Goal: Task Accomplishment & Management: Complete application form

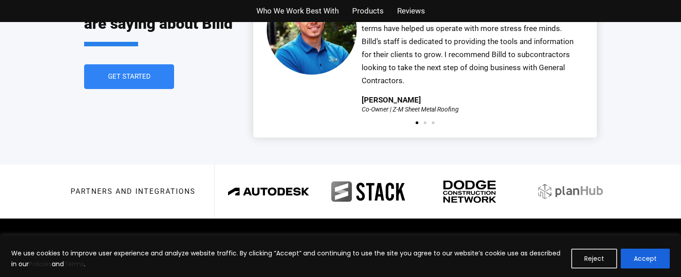
scroll to position [2080, 0]
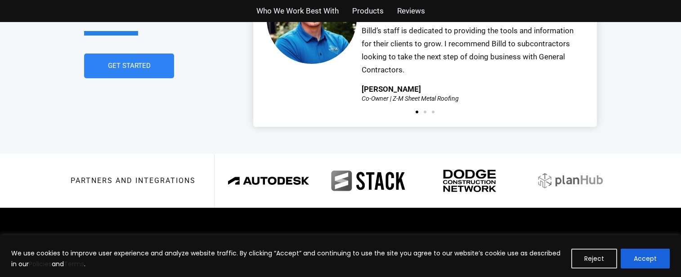
click at [418, 9] on span "Reviews" at bounding box center [411, 11] width 28 height 13
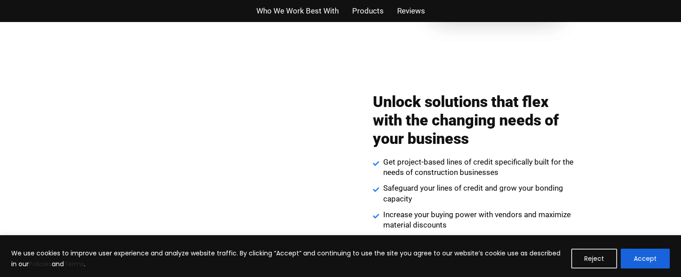
scroll to position [1198, 0]
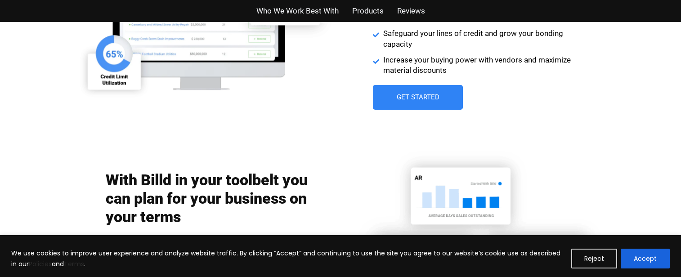
click at [157, 140] on div "With Billd in your toolbelt you can plan for your business on your terms Gain s…" at bounding box center [341, 240] width 540 height 220
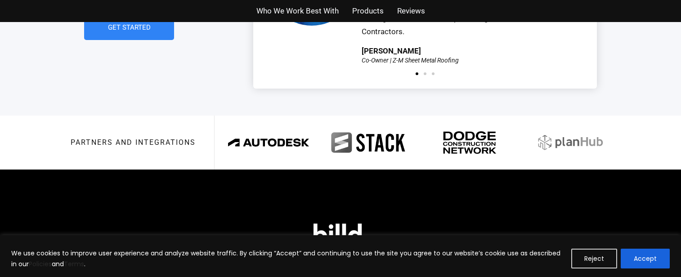
click at [113, 146] on div "Partners and integrations" at bounding box center [341, 143] width 540 height 54
click at [168, 140] on div "Partners and integrations" at bounding box center [341, 143] width 540 height 54
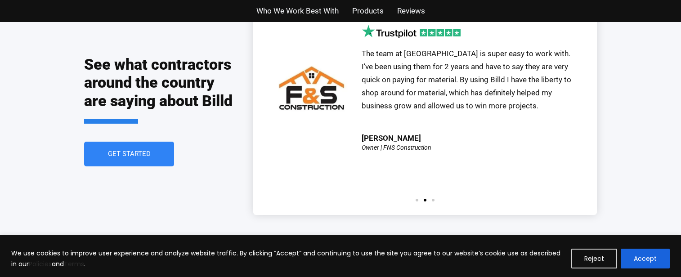
click at [137, 149] on link "Get Started" at bounding box center [129, 154] width 90 height 25
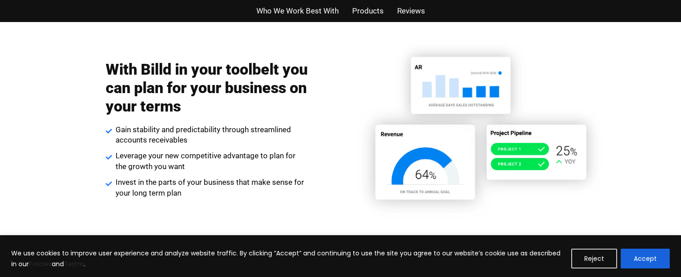
scroll to position [1324, 0]
